Goal: Transaction & Acquisition: Purchase product/service

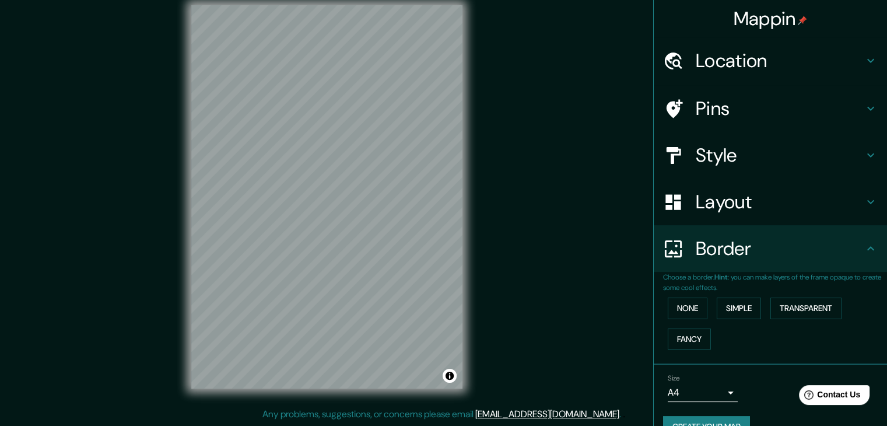
scroll to position [25, 0]
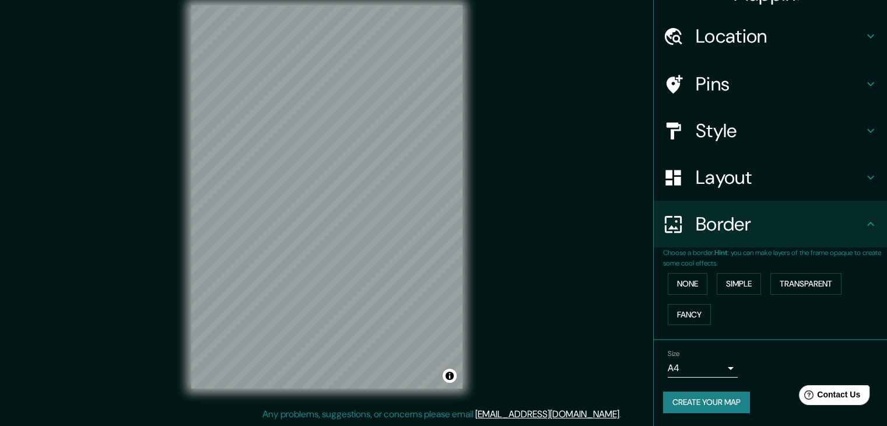
click at [760, 188] on h4 "Layout" at bounding box center [780, 177] width 168 height 23
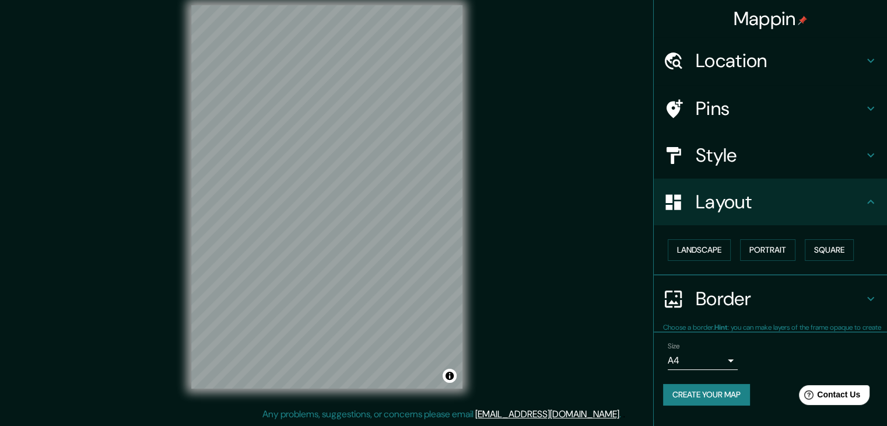
scroll to position [0, 0]
click at [709, 249] on button "Landscape" at bounding box center [699, 250] width 63 height 22
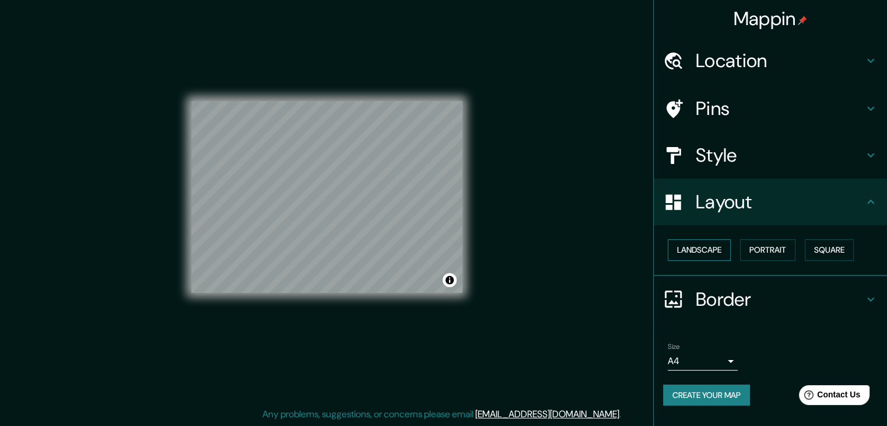
click at [715, 246] on button "Landscape" at bounding box center [699, 250] width 63 height 22
click at [793, 248] on button "Portrait" at bounding box center [767, 250] width 55 height 22
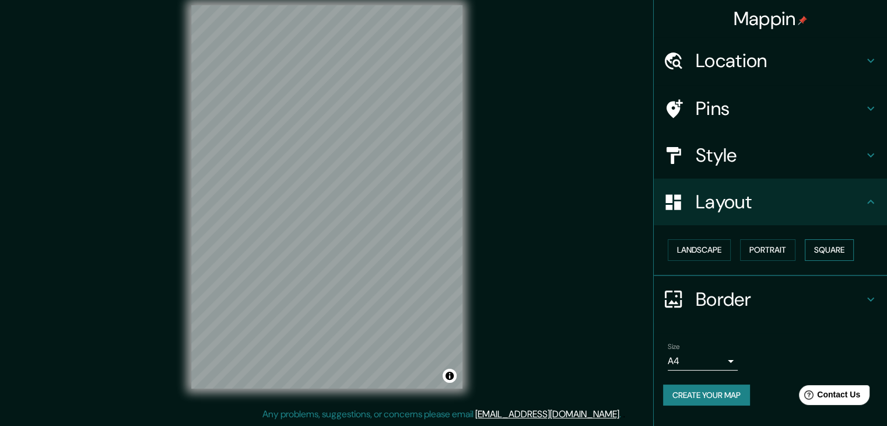
click at [819, 254] on button "Square" at bounding box center [829, 250] width 49 height 22
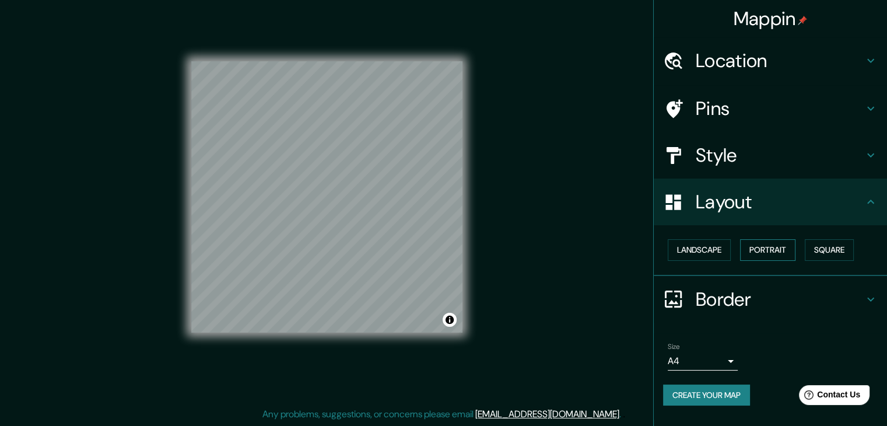
click at [790, 248] on button "Portrait" at bounding box center [767, 250] width 55 height 22
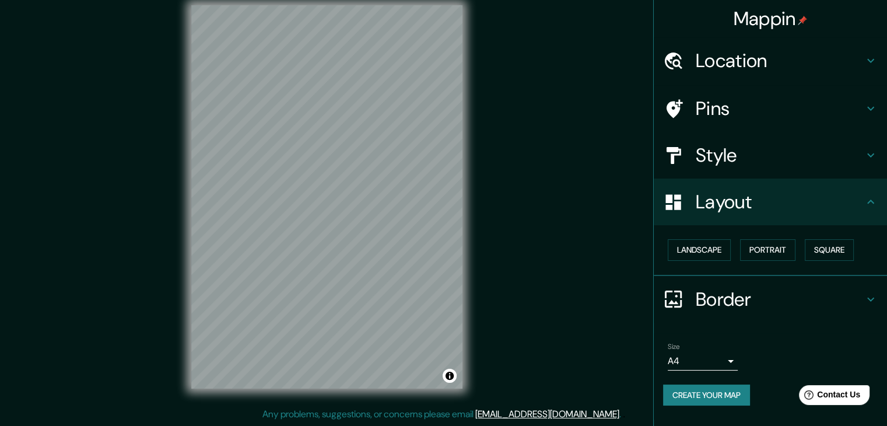
click at [758, 222] on div "Layout" at bounding box center [770, 202] width 233 height 47
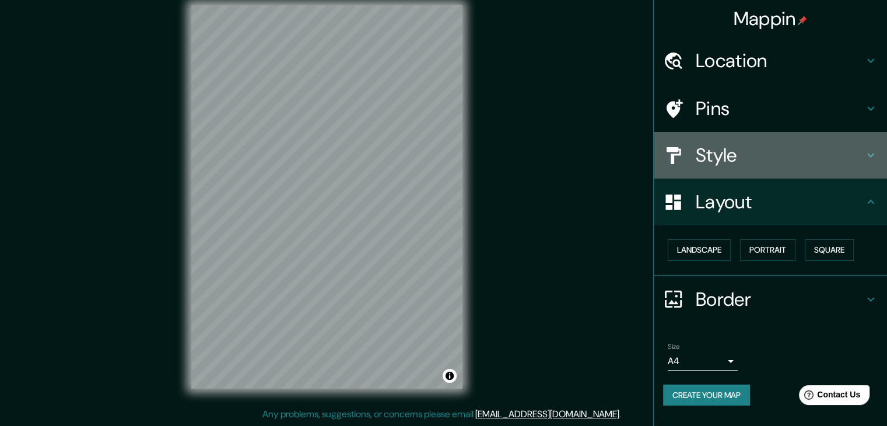
click at [755, 171] on div "Style" at bounding box center [770, 155] width 233 height 47
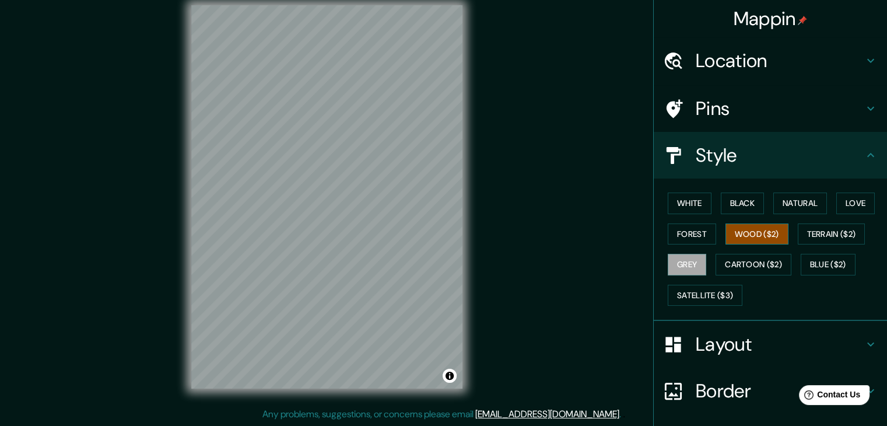
click at [763, 231] on button "Wood ($2)" at bounding box center [757, 234] width 63 height 22
click at [803, 206] on button "Natural" at bounding box center [801, 204] width 54 height 22
click at [802, 206] on button "Natural" at bounding box center [801, 204] width 54 height 22
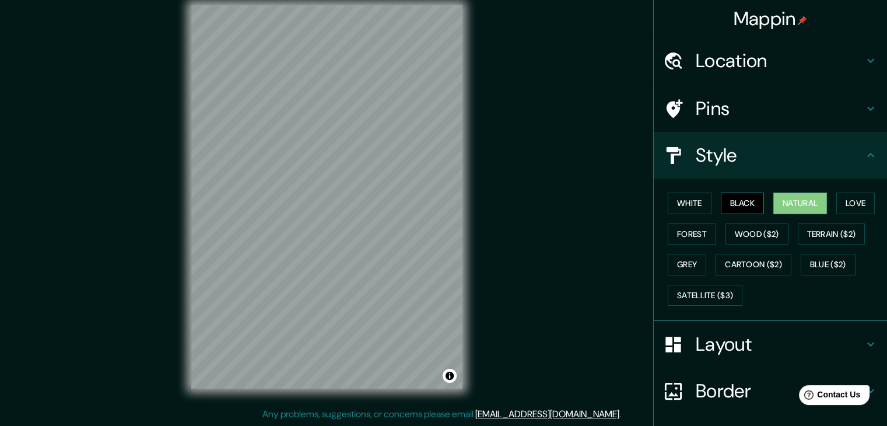
click at [795, 205] on button "Natural" at bounding box center [801, 204] width 54 height 22
click at [732, 204] on button "Black" at bounding box center [743, 204] width 44 height 22
click at [774, 201] on button "Natural" at bounding box center [801, 204] width 54 height 22
